Goal: Task Accomplishment & Management: Manage account settings

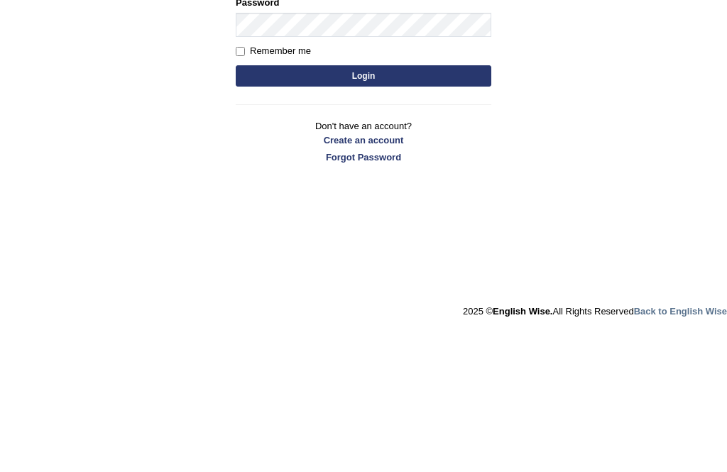
scroll to position [113, 0]
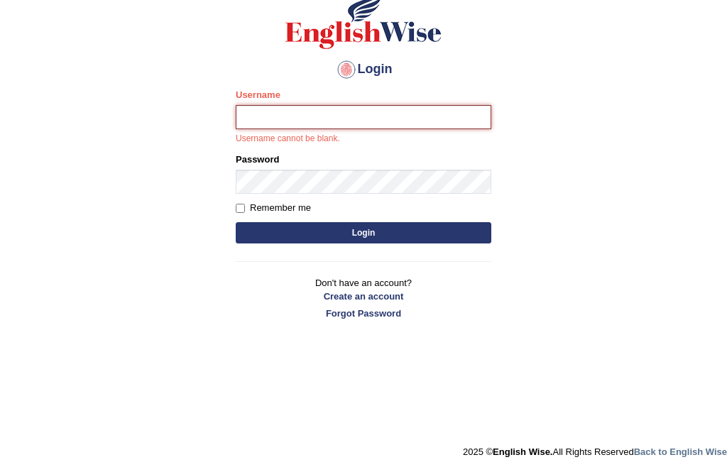
click at [334, 123] on input "Username" at bounding box center [363, 117] width 255 height 24
click at [331, 164] on div "Password" at bounding box center [363, 173] width 255 height 41
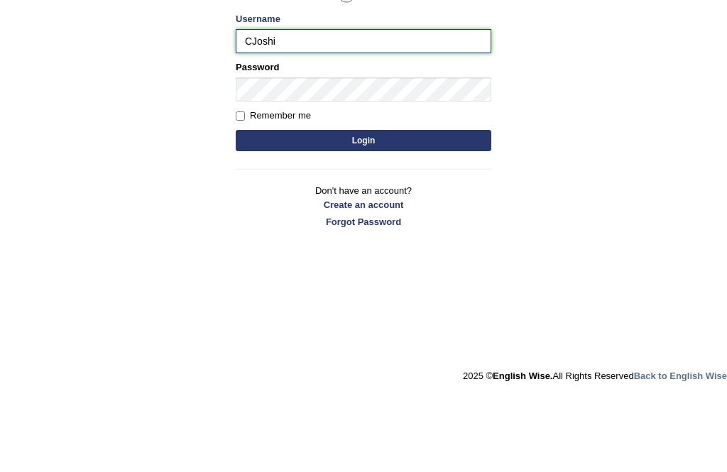
click at [321, 105] on input "CJoshi" at bounding box center [363, 117] width 255 height 24
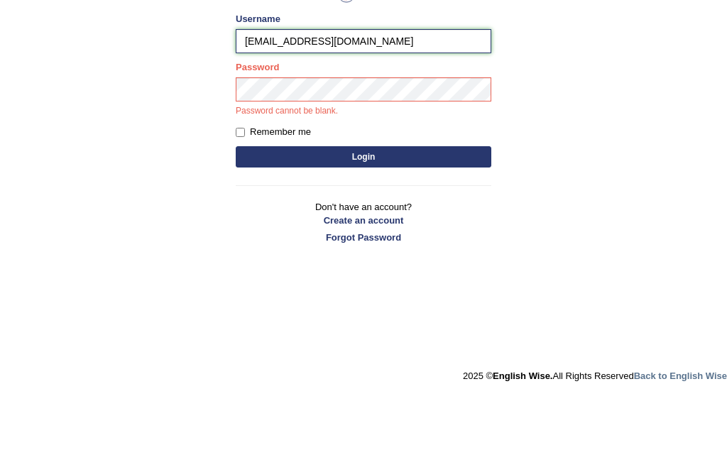
type input "[EMAIL_ADDRESS][DOMAIN_NAME]"
click at [351, 222] on button "Login" at bounding box center [363, 232] width 255 height 21
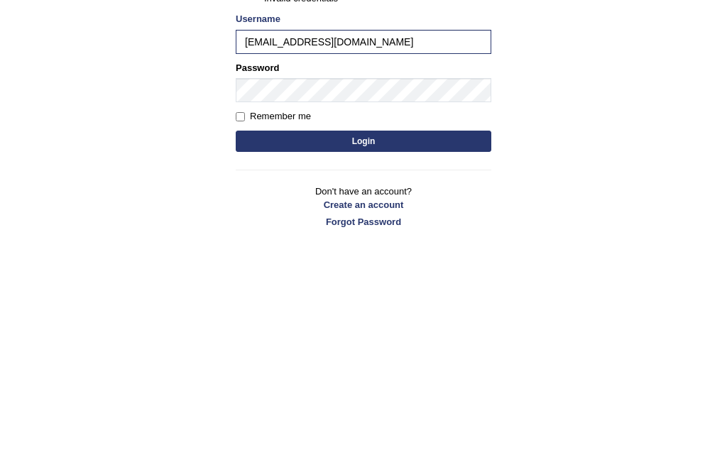
click at [263, 360] on button "Login" at bounding box center [363, 370] width 255 height 21
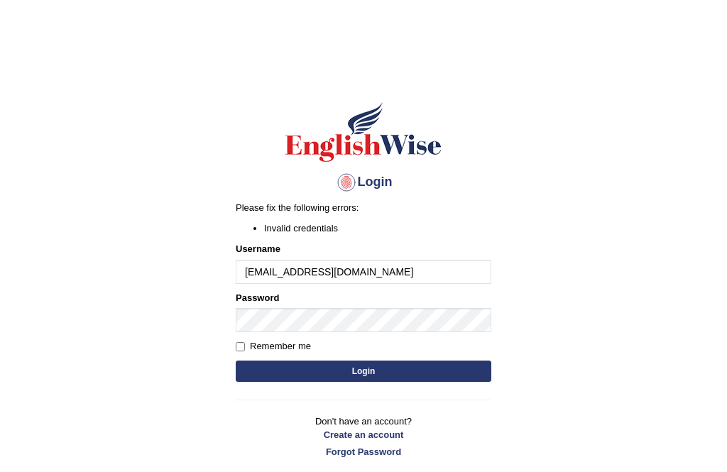
click at [388, 373] on button "Login" at bounding box center [363, 370] width 255 height 21
